Goal: Task Accomplishment & Management: Use online tool/utility

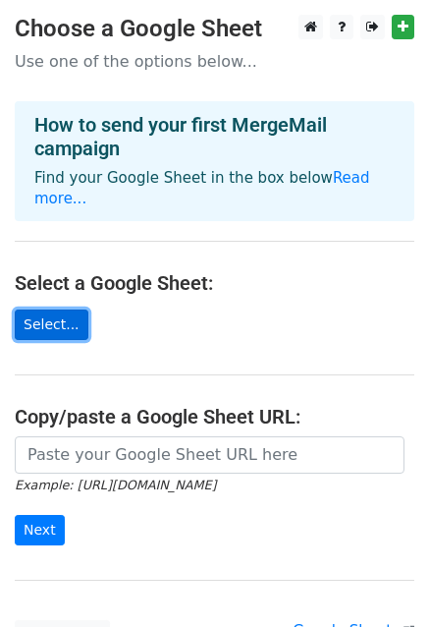
click at [45, 309] on link "Select..." at bounding box center [52, 324] width 74 height 30
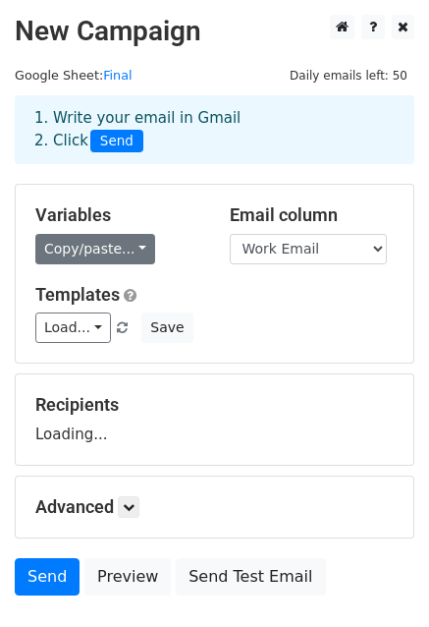
click at [106, 251] on link "Copy/paste..." at bounding box center [95, 249] width 120 height 30
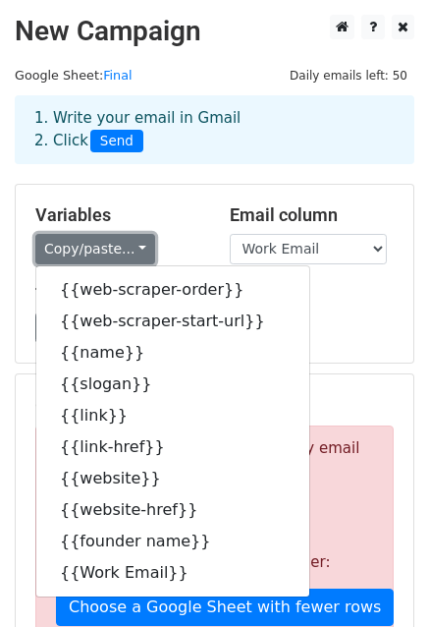
click at [100, 251] on link "Copy/paste..." at bounding box center [95, 249] width 120 height 30
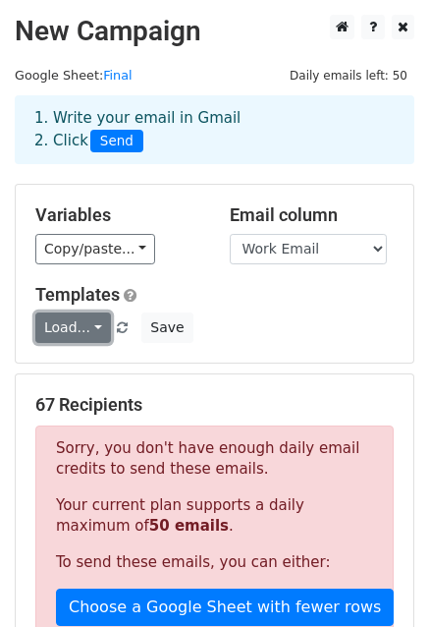
click at [83, 330] on link "Load..." at bounding box center [73, 327] width 76 height 30
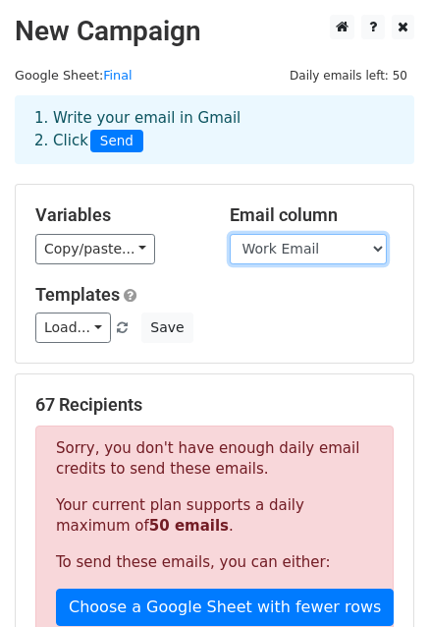
click at [245, 255] on select "web-scraper-order web-scraper-start-url name slogan link link-href website webs…" at bounding box center [308, 249] width 157 height 30
click at [259, 253] on select "web-scraper-order web-scraper-start-url name slogan link link-href website webs…" at bounding box center [308, 249] width 157 height 30
click at [150, 259] on div "Copy/paste... {{web-scraper-order}} {{web-scraper-start-url}} {{name}} {{slogan…" at bounding box center [117, 249] width 165 height 30
click at [106, 143] on span "Send" at bounding box center [116, 142] width 53 height 24
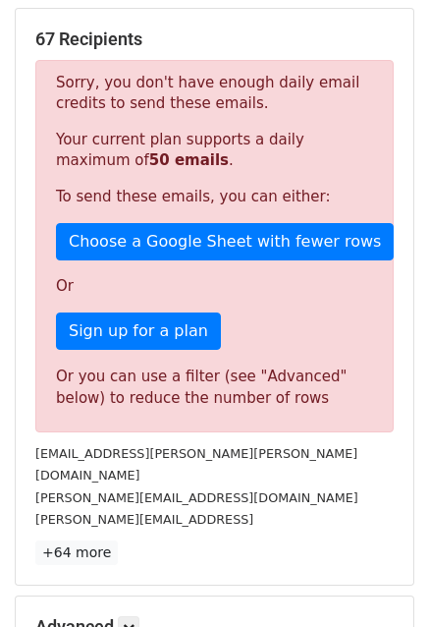
scroll to position [594, 0]
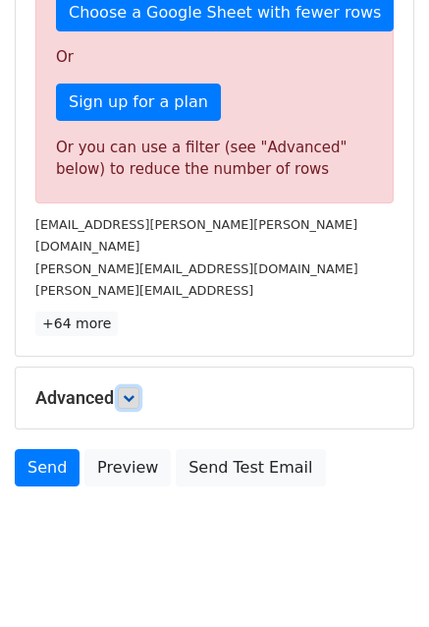
click at [128, 387] on link at bounding box center [129, 398] width 22 height 22
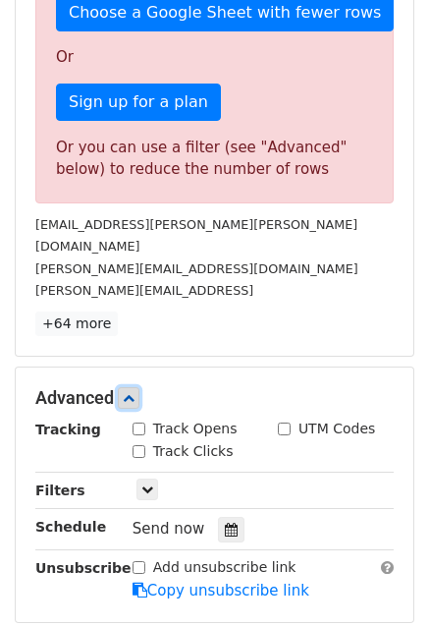
click at [128, 387] on link at bounding box center [129, 398] width 22 height 22
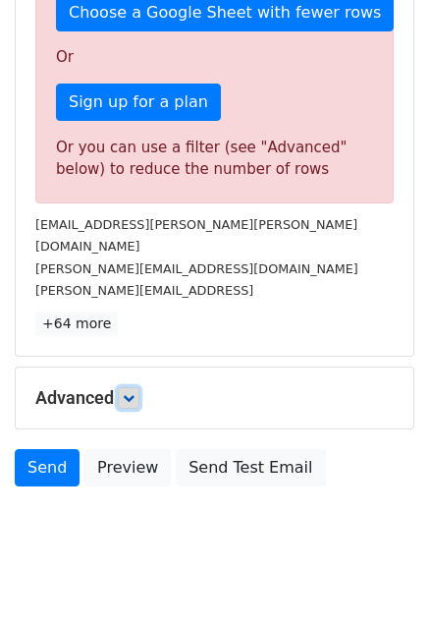
click at [128, 387] on link at bounding box center [129, 398] width 22 height 22
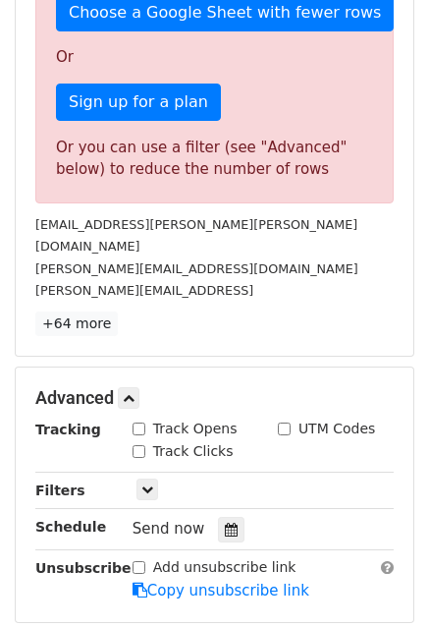
click at [135, 422] on input "Track Opens" at bounding box center [139, 428] width 13 height 13
checkbox input "true"
click at [137, 441] on div "Track Clicks" at bounding box center [183, 451] width 101 height 21
click at [138, 445] on input "Track Clicks" at bounding box center [139, 451] width 13 height 13
checkbox input "true"
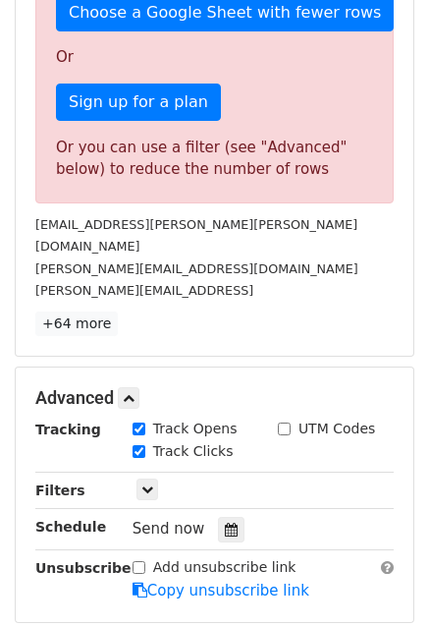
click at [292, 418] on div "UTM Codes" at bounding box center [326, 428] width 97 height 21
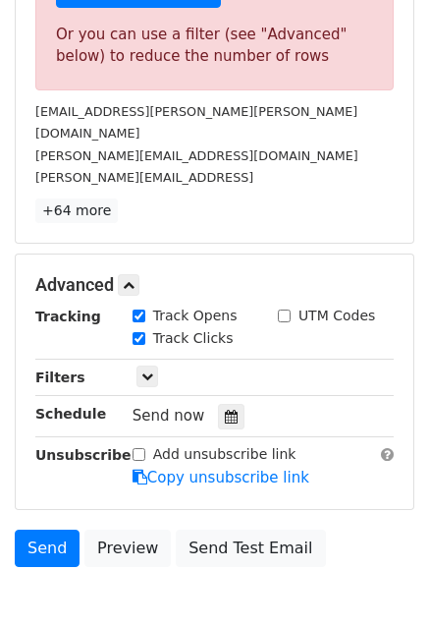
scroll to position [712, 0]
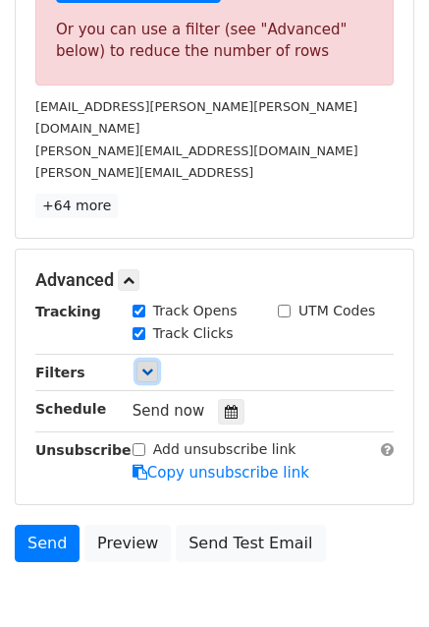
click at [141, 365] on icon at bounding box center [147, 371] width 12 height 12
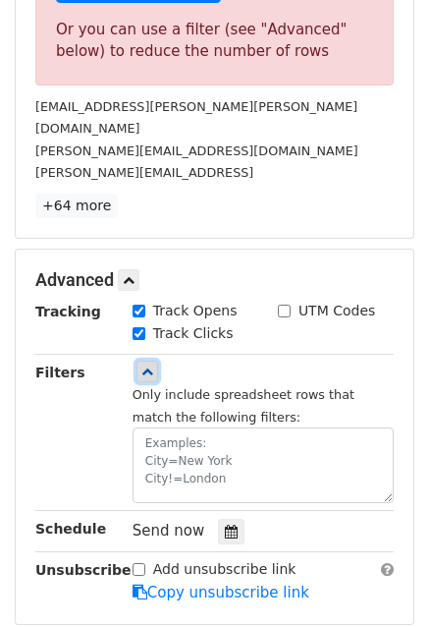
click at [141, 365] on icon at bounding box center [147, 371] width 12 height 12
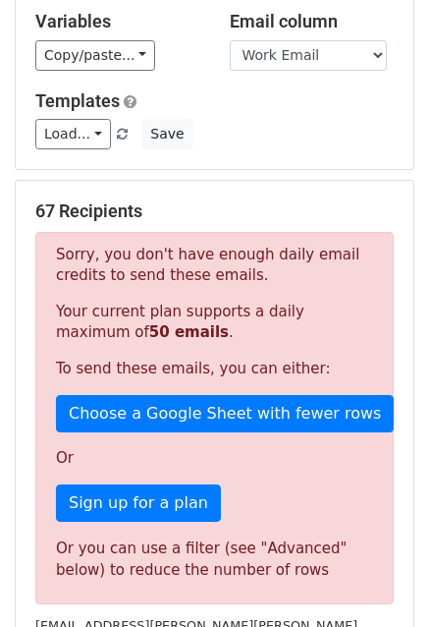
scroll to position [191, 0]
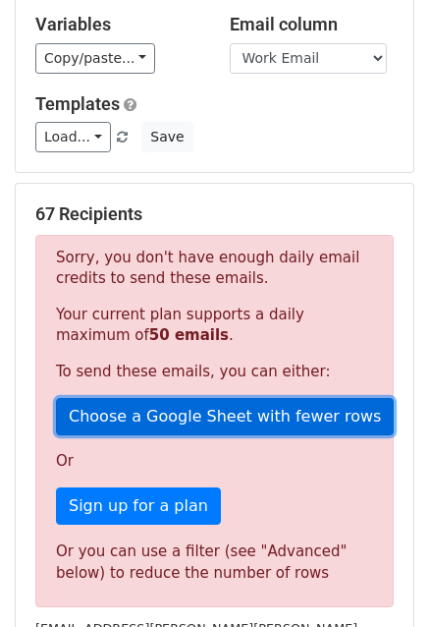
click at [197, 424] on link "Choose a Google Sheet with fewer rows" at bounding box center [225, 416] width 338 height 37
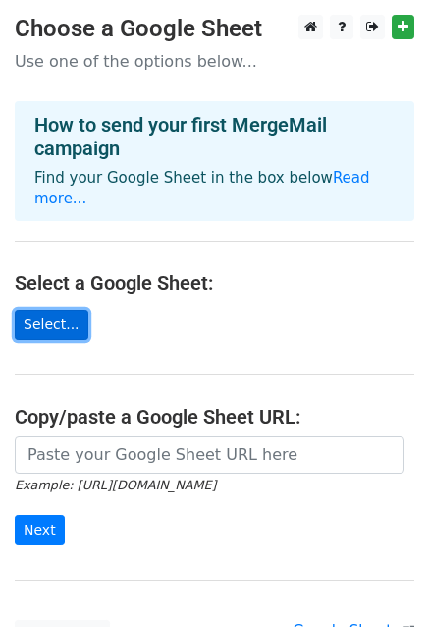
click at [33, 309] on link "Select..." at bounding box center [52, 324] width 74 height 30
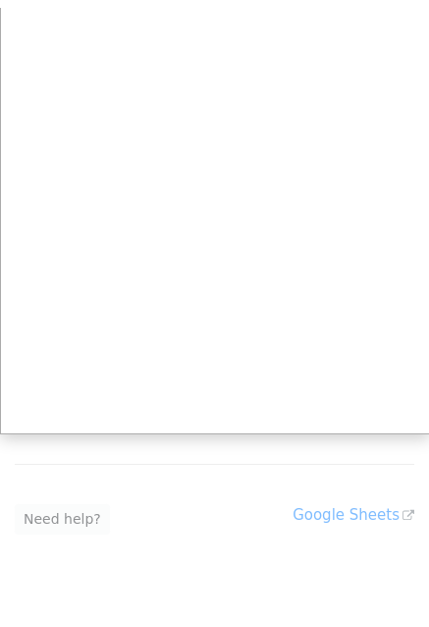
scroll to position [122, 0]
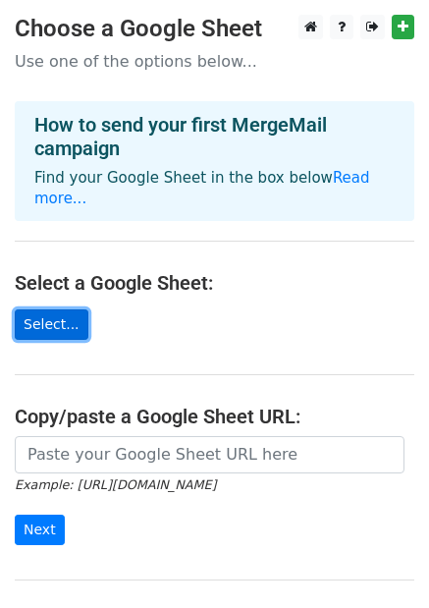
click at [51, 309] on link "Select..." at bounding box center [52, 324] width 74 height 30
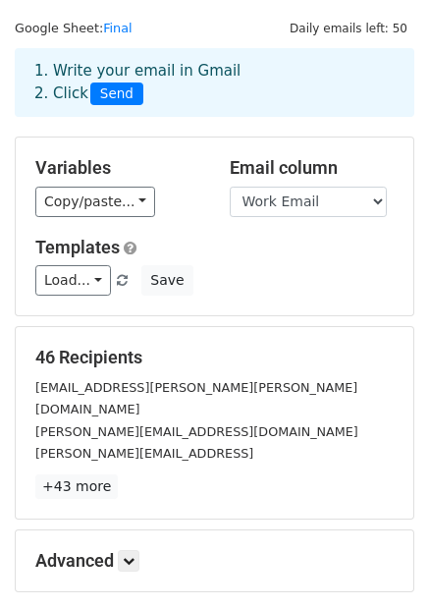
scroll to position [37, 0]
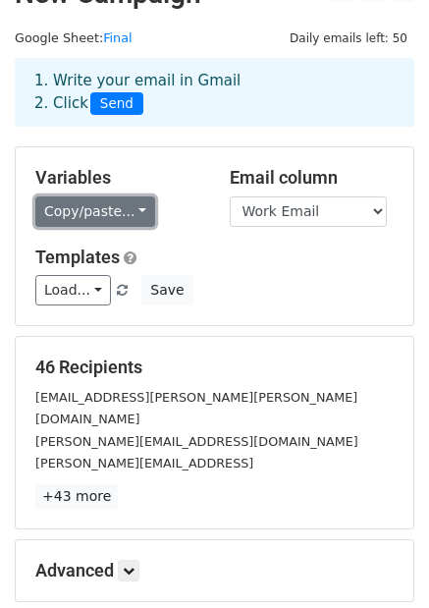
click at [94, 220] on link "Copy/paste..." at bounding box center [95, 211] width 120 height 30
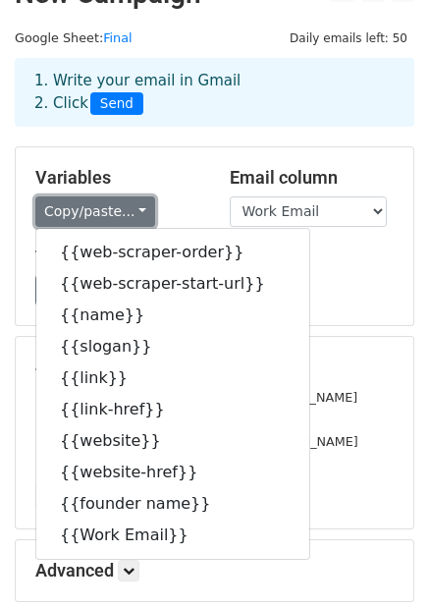
click at [94, 220] on link "Copy/paste..." at bounding box center [95, 211] width 120 height 30
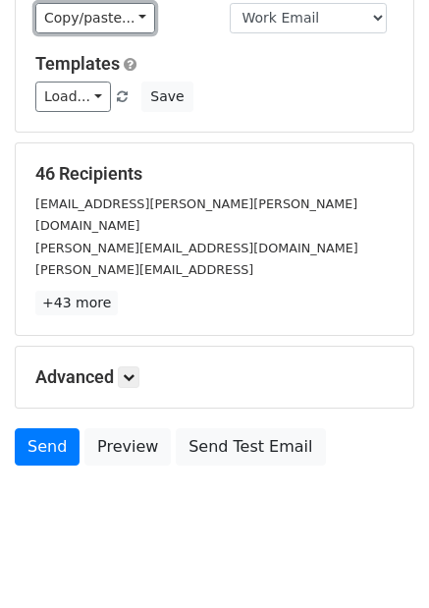
scroll to position [0, 0]
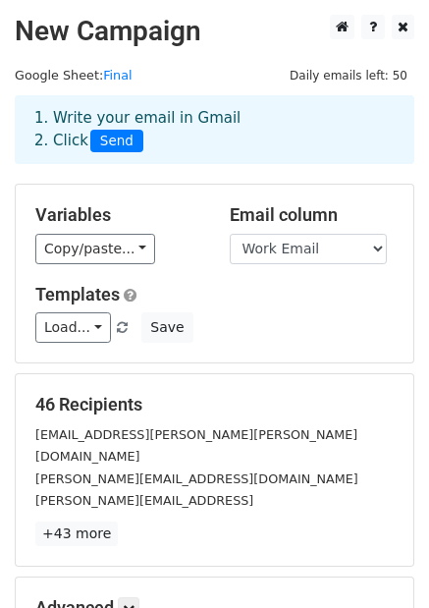
click at [83, 270] on div "Variables Copy/paste... {{web-scraper-order}} {{web-scraper-start-url}} {{name}…" at bounding box center [215, 274] width 398 height 178
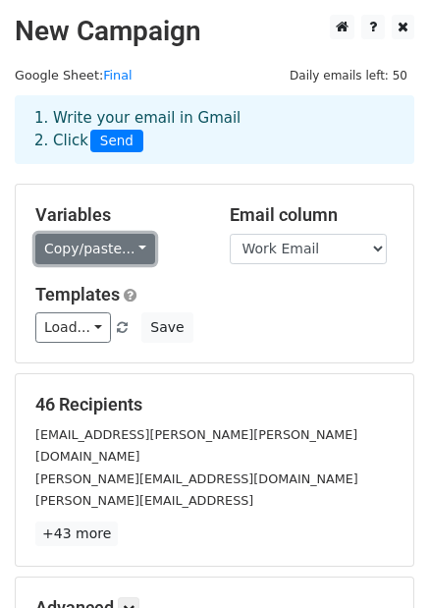
click at [86, 256] on link "Copy/paste..." at bounding box center [95, 249] width 120 height 30
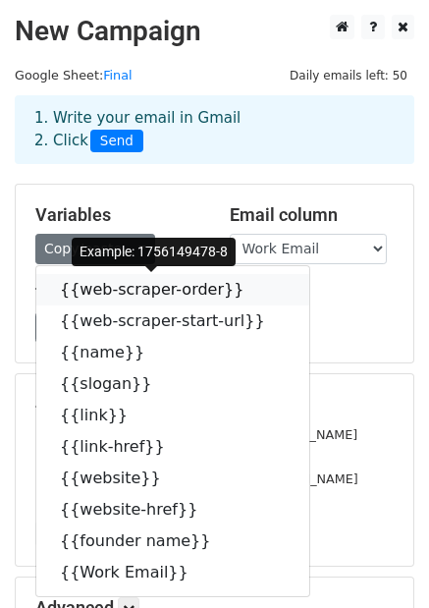
click link "{{web-scraper-order}}" at bounding box center [172, 289] width 273 height 31
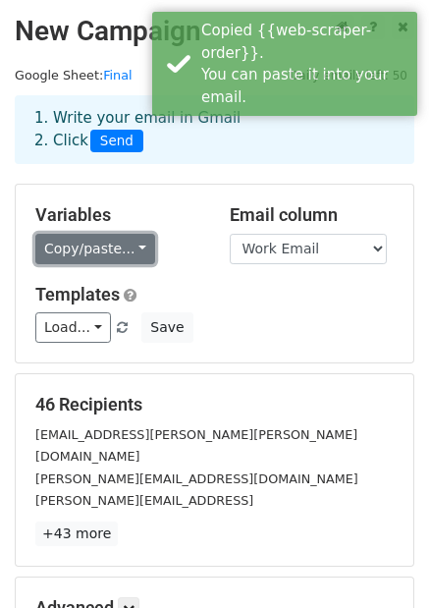
click at [99, 243] on link "Copy/paste..." at bounding box center [95, 249] width 120 height 30
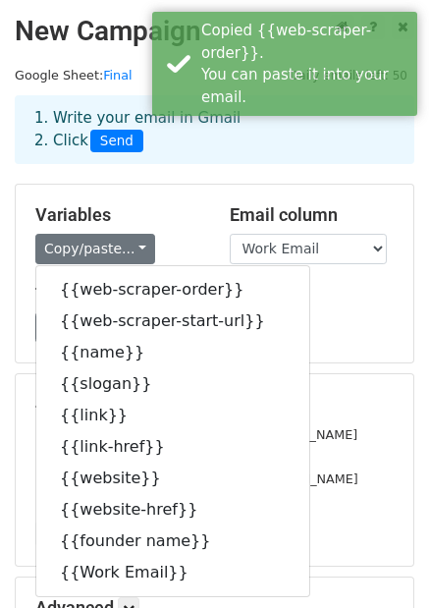
click at [188, 234] on div "Copy/paste... {{web-scraper-order}} {{web-scraper-start-url}} {{name}} {{slogan…" at bounding box center [117, 249] width 165 height 30
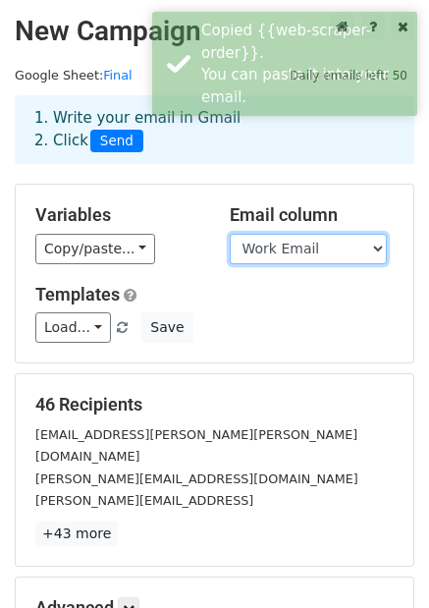
click at [264, 250] on select "web-scraper-order web-scraper-start-url name slogan link link-href website webs…" at bounding box center [308, 249] width 157 height 30
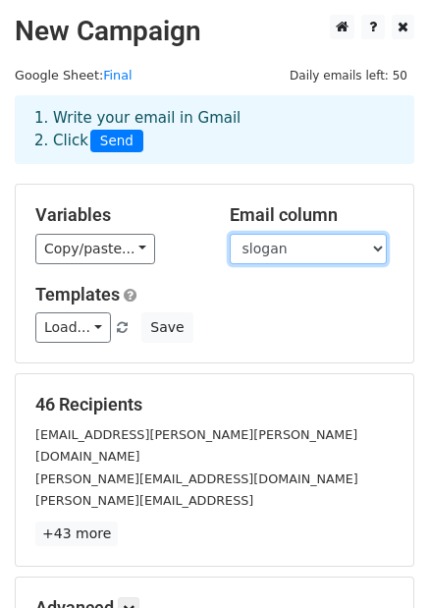
click at [230, 234] on select "web-scraper-order web-scraper-start-url name slogan link link-href website webs…" at bounding box center [308, 249] width 157 height 30
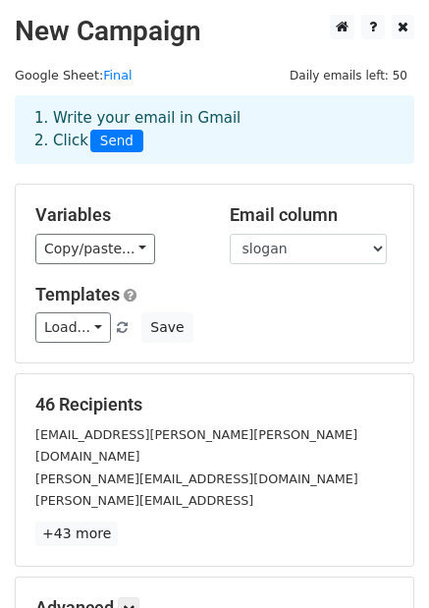
click at [290, 267] on div "Variables Copy/paste... {{web-scraper-order}} {{web-scraper-start-url}} {{name}…" at bounding box center [215, 274] width 398 height 178
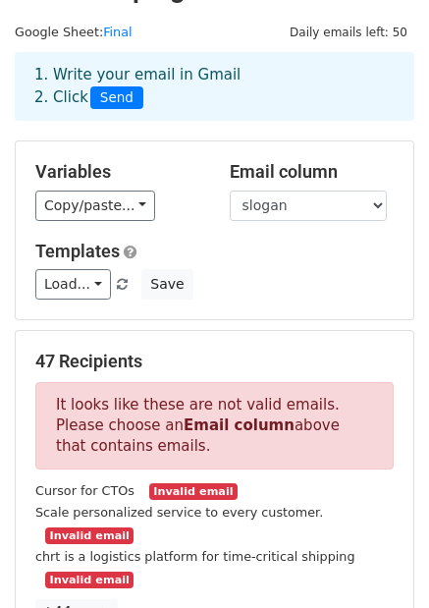
scroll to position [43, 0]
drag, startPoint x: 319, startPoint y: 158, endPoint x: 305, endPoint y: 201, distance: 45.7
click at [305, 201] on div "Variables Copy/paste... {{web-scraper-order}} {{web-scraper-start-url}} {{name}…" at bounding box center [215, 230] width 398 height 178
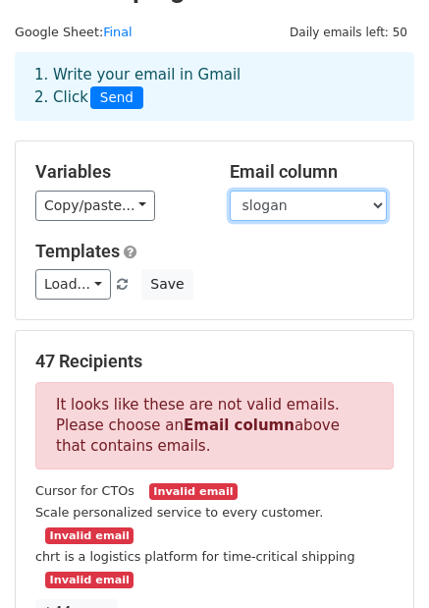
click at [305, 201] on select "web-scraper-order web-scraper-start-url name slogan link link-href website webs…" at bounding box center [308, 206] width 157 height 30
select select "Work Email"
click at [230, 191] on select "web-scraper-order web-scraper-start-url name slogan link link-href website webs…" at bounding box center [308, 206] width 157 height 30
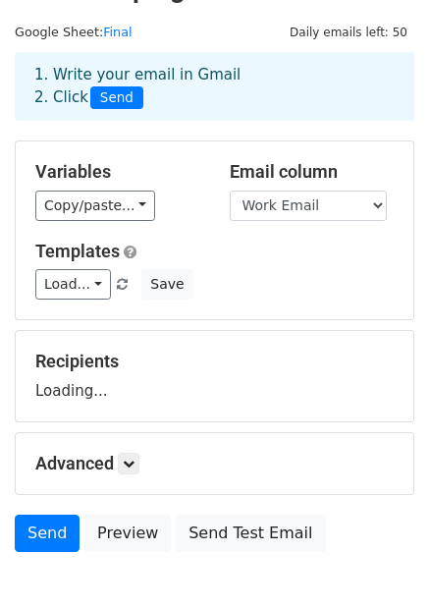
click at [292, 300] on div "Variables Copy/paste... {{web-scraper-order}} {{web-scraper-start-url}} {{name}…" at bounding box center [215, 230] width 398 height 178
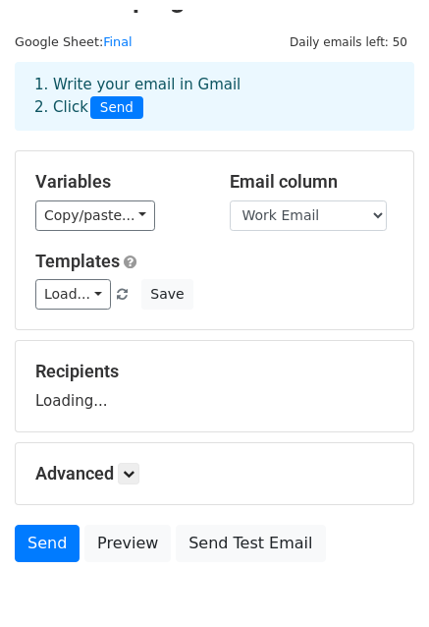
scroll to position [62, 0]
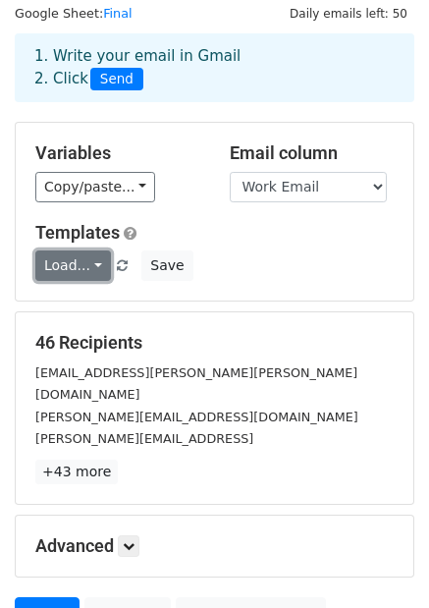
click at [86, 260] on link "Load..." at bounding box center [73, 266] width 76 height 30
click at [271, 283] on div "Variables Copy/paste... {{web-scraper-order}} {{web-scraper-start-url}} {{name}…" at bounding box center [215, 212] width 398 height 178
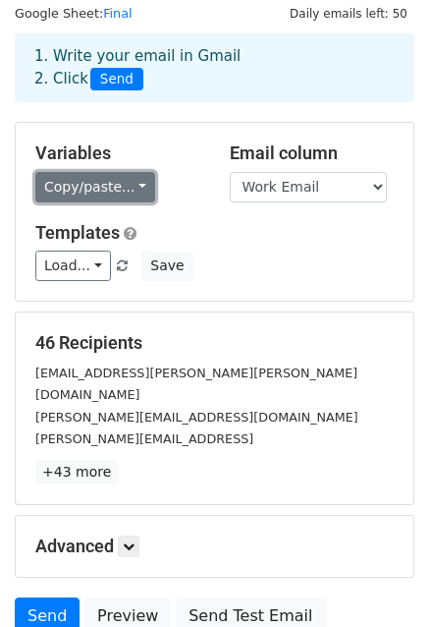
click at [83, 194] on link "Copy/paste..." at bounding box center [95, 187] width 120 height 30
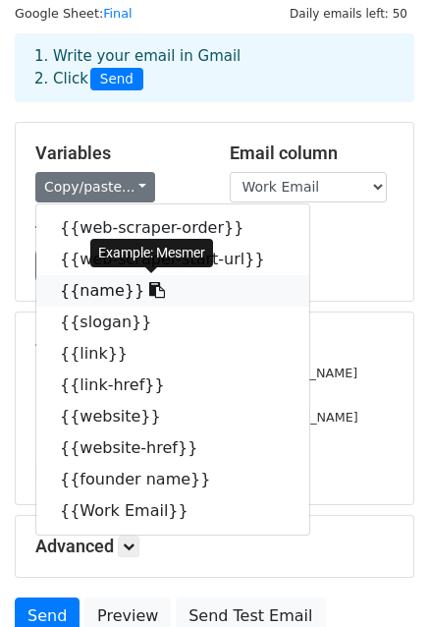
click at [97, 295] on link "{{name}}" at bounding box center [172, 290] width 273 height 31
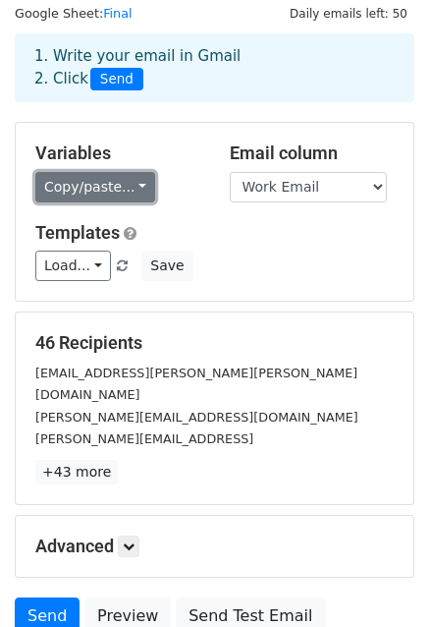
click at [106, 180] on link "Copy/paste..." at bounding box center [95, 187] width 120 height 30
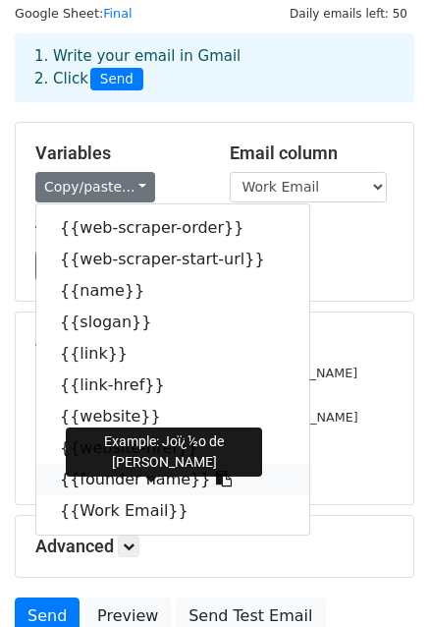
click at [145, 475] on link "{{founder name}}" at bounding box center [172, 479] width 273 height 31
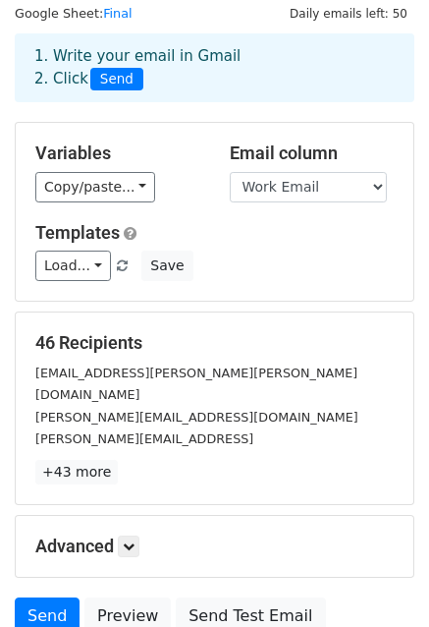
click at [93, 203] on div "Variables Copy/paste... {{web-scraper-order}} {{web-scraper-start-url}} {{name}…" at bounding box center [215, 212] width 398 height 178
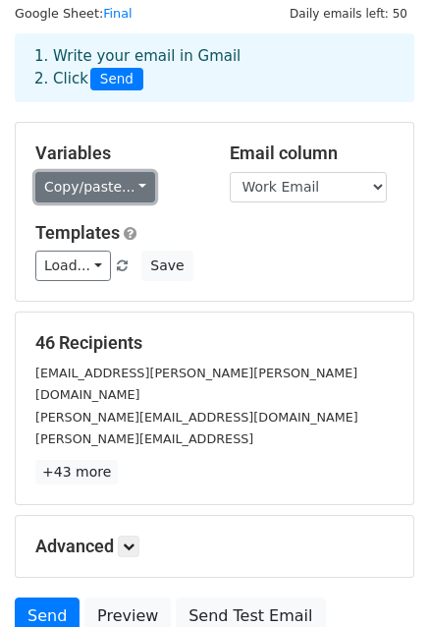
click at [101, 191] on link "Copy/paste..." at bounding box center [95, 187] width 120 height 30
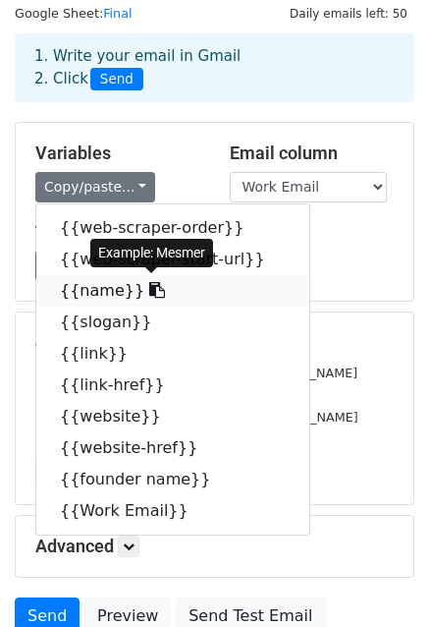
click at [88, 282] on link "{{name}}" at bounding box center [172, 290] width 273 height 31
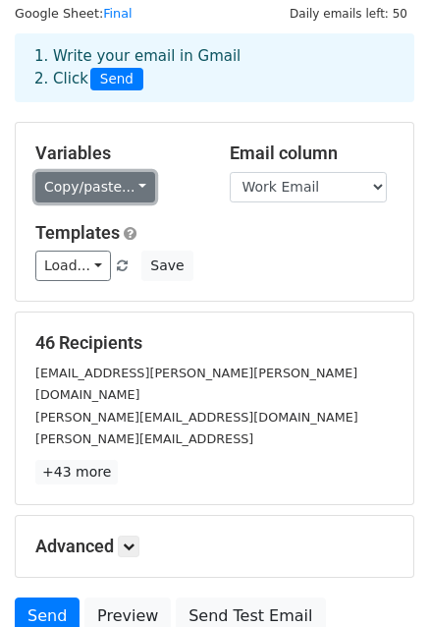
click at [77, 192] on link "Copy/paste..." at bounding box center [95, 187] width 120 height 30
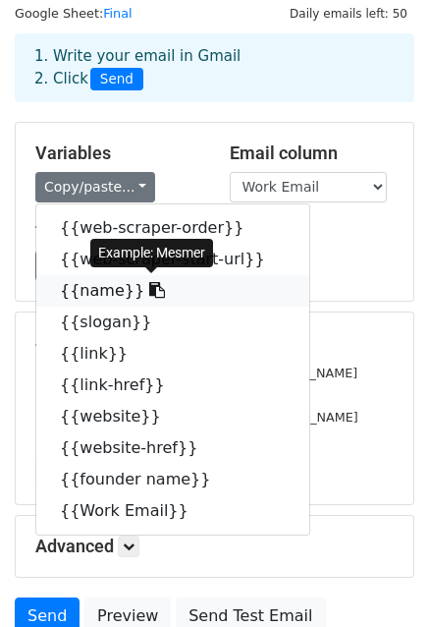
click at [79, 293] on link "{{name}}" at bounding box center [172, 290] width 273 height 31
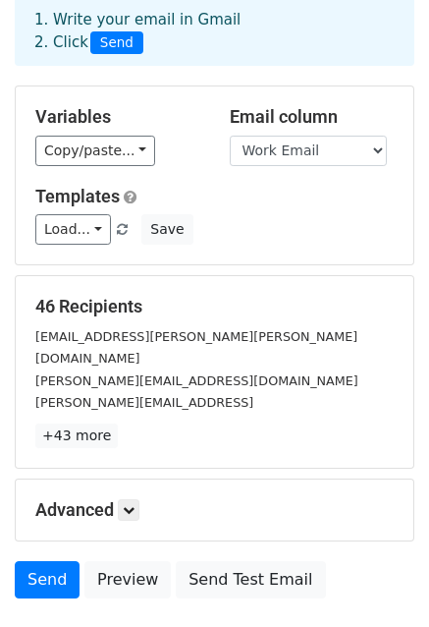
scroll to position [137, 0]
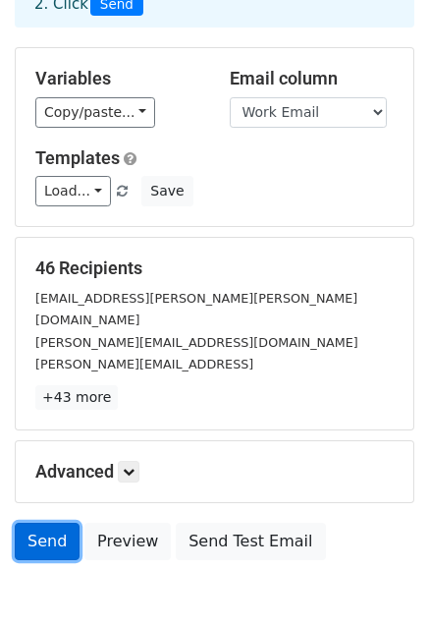
click at [50, 523] on link "Send" at bounding box center [47, 541] width 65 height 37
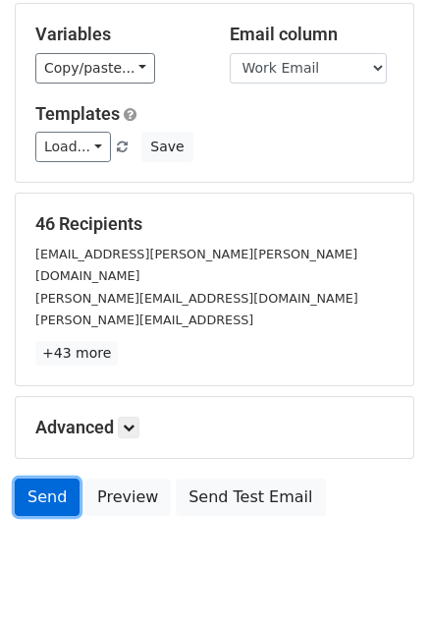
scroll to position [212, 0]
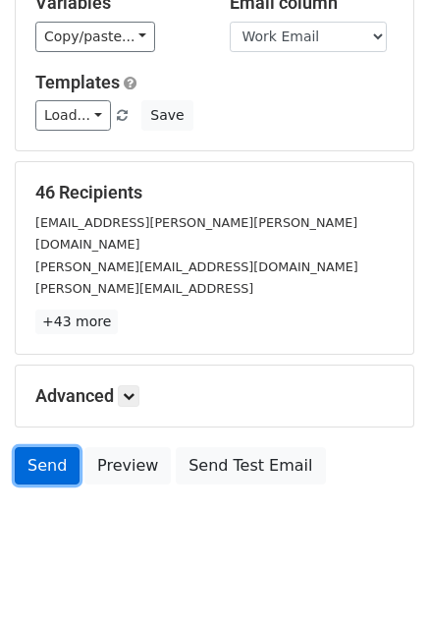
click at [46, 447] on link "Send" at bounding box center [47, 465] width 65 height 37
click at [43, 450] on link "Send" at bounding box center [47, 465] width 65 height 37
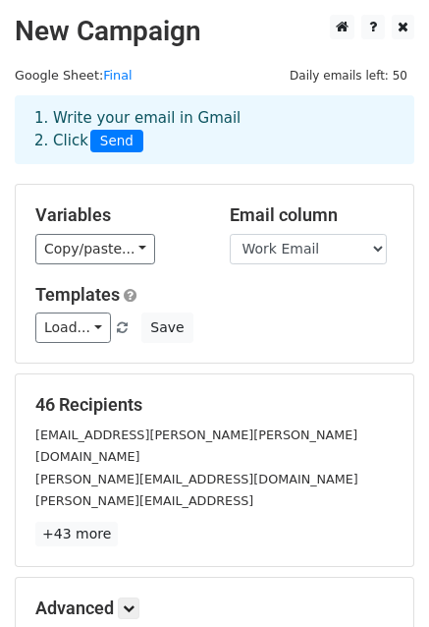
click at [100, 142] on span "Send" at bounding box center [116, 142] width 53 height 24
click at [148, 102] on div "1. Write your email in Gmail 2. Click Send" at bounding box center [215, 129] width 400 height 69
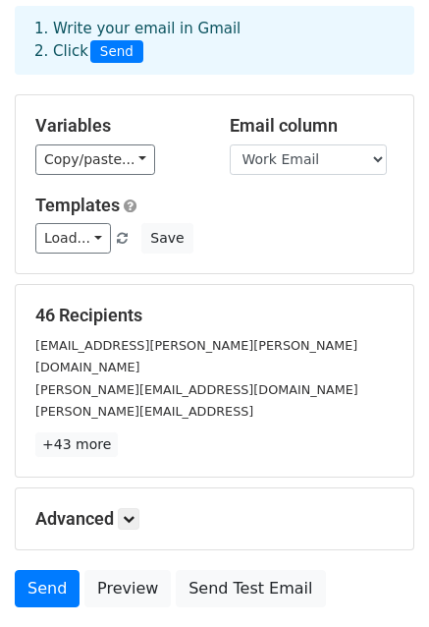
scroll to position [212, 0]
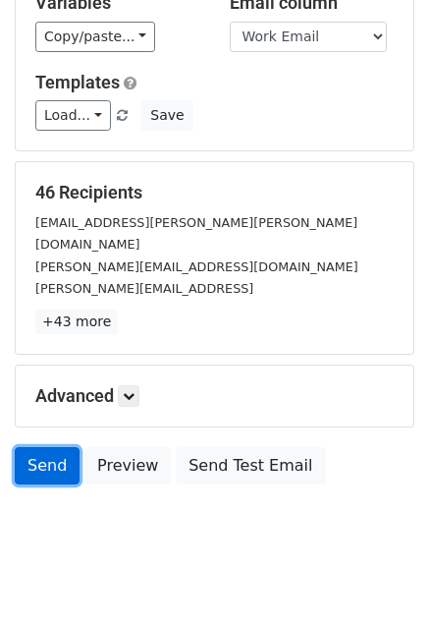
click at [42, 447] on link "Send" at bounding box center [47, 465] width 65 height 37
